Goal: Communication & Community: Connect with others

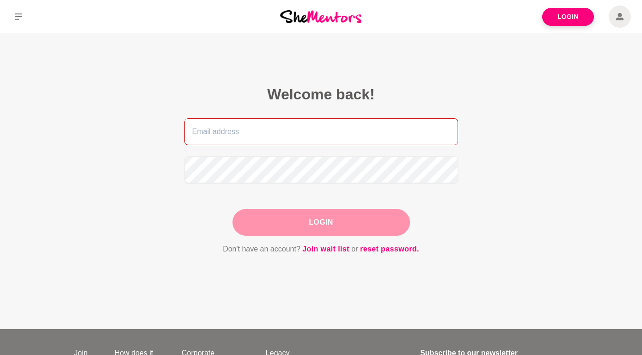
click at [243, 134] on input "email" at bounding box center [321, 131] width 274 height 27
type input "[EMAIL_ADDRESS][DOMAIN_NAME]"
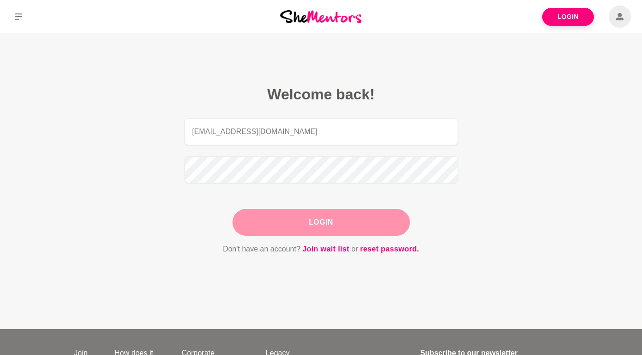
click at [312, 221] on button "Login" at bounding box center [322, 222] width 178 height 27
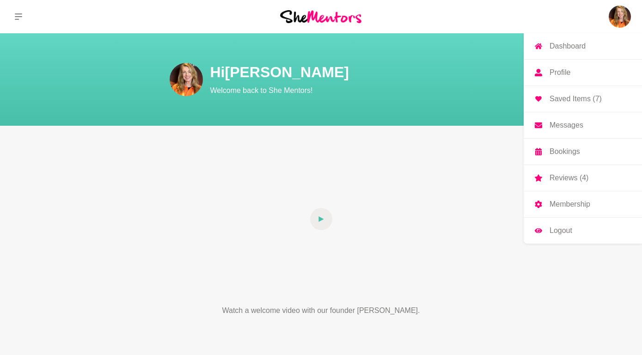
click at [564, 124] on p "Messages" at bounding box center [567, 125] width 34 height 7
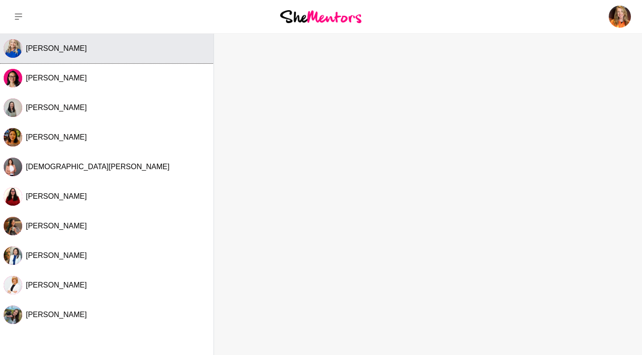
click at [59, 54] on button "[PERSON_NAME]" at bounding box center [107, 49] width 214 height 30
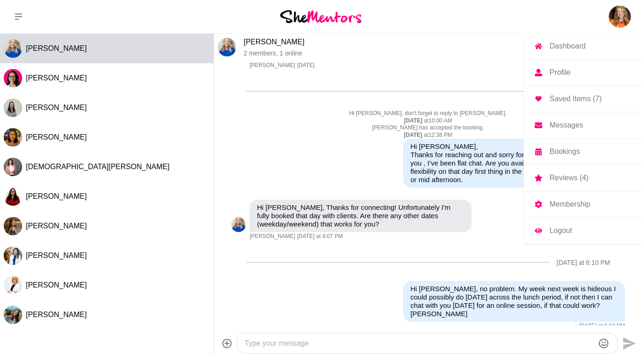
click at [619, 21] on img at bounding box center [620, 17] width 22 height 22
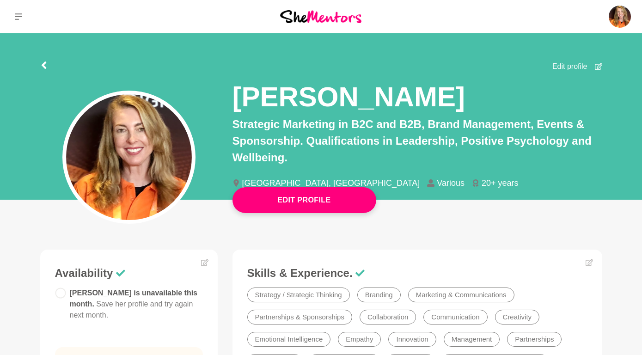
click at [325, 17] on img at bounding box center [320, 16] width 81 height 12
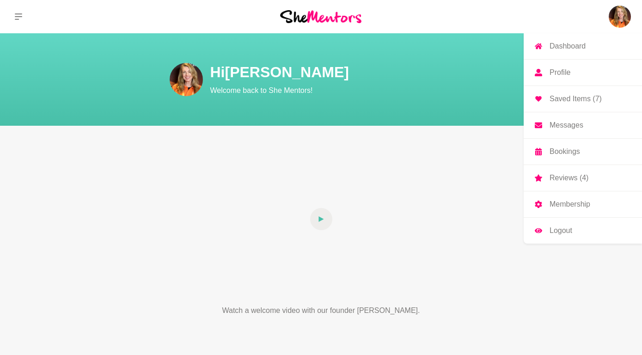
click at [621, 20] on img at bounding box center [620, 17] width 22 height 22
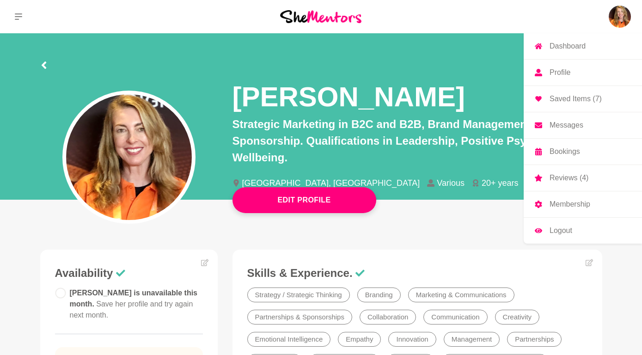
click at [556, 224] on link "Logout" at bounding box center [583, 231] width 118 height 26
